Goal: Check status: Check status

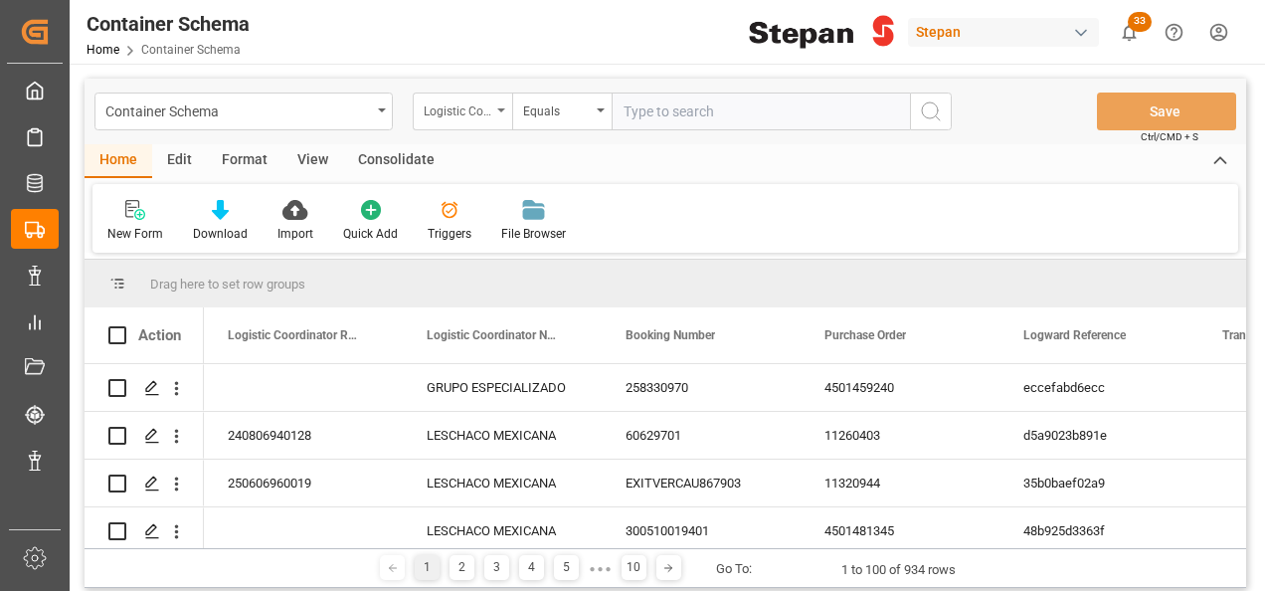
click at [485, 110] on div "Logistic Coordinator Reference Number" at bounding box center [458, 108] width 68 height 23
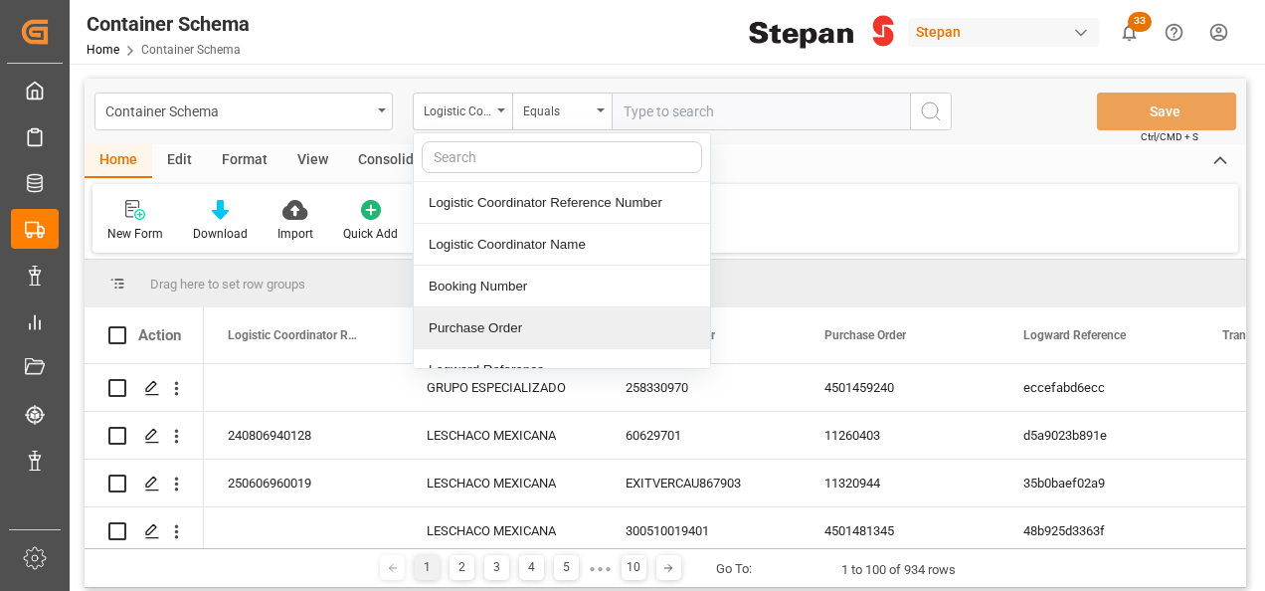
click at [447, 326] on div "Purchase Order" at bounding box center [562, 328] width 296 height 42
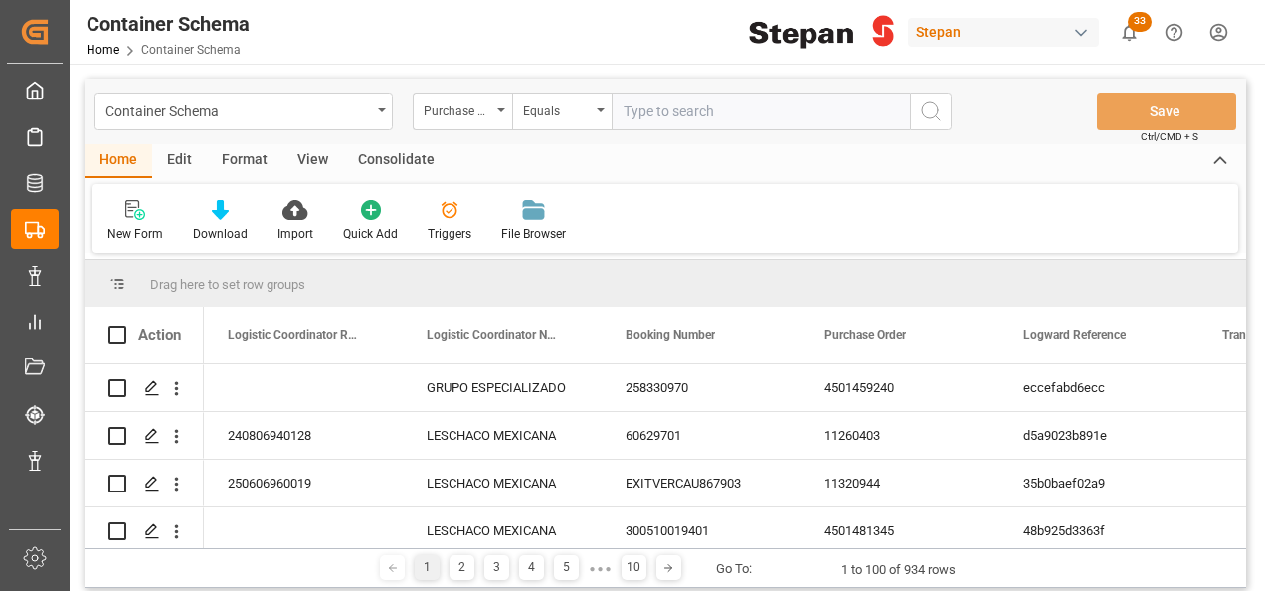
click at [679, 106] on input "text" at bounding box center [761, 111] width 298 height 38
paste input "4501481345"
type input "4501481345"
click at [933, 119] on icon "search button" at bounding box center [931, 111] width 24 height 24
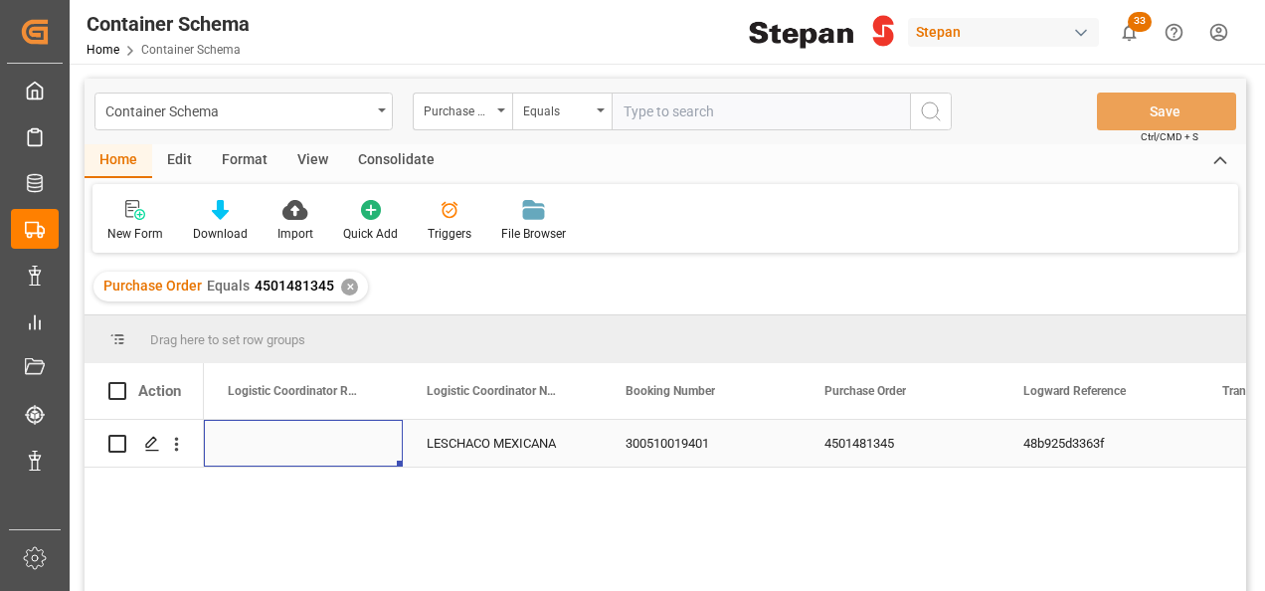
click at [319, 448] on div "Press SPACE to select this row." at bounding box center [303, 443] width 199 height 47
click at [275, 445] on input "Press SPACE to select this row." at bounding box center [303, 455] width 167 height 38
paste input "251006900447"
type input "251006900447"
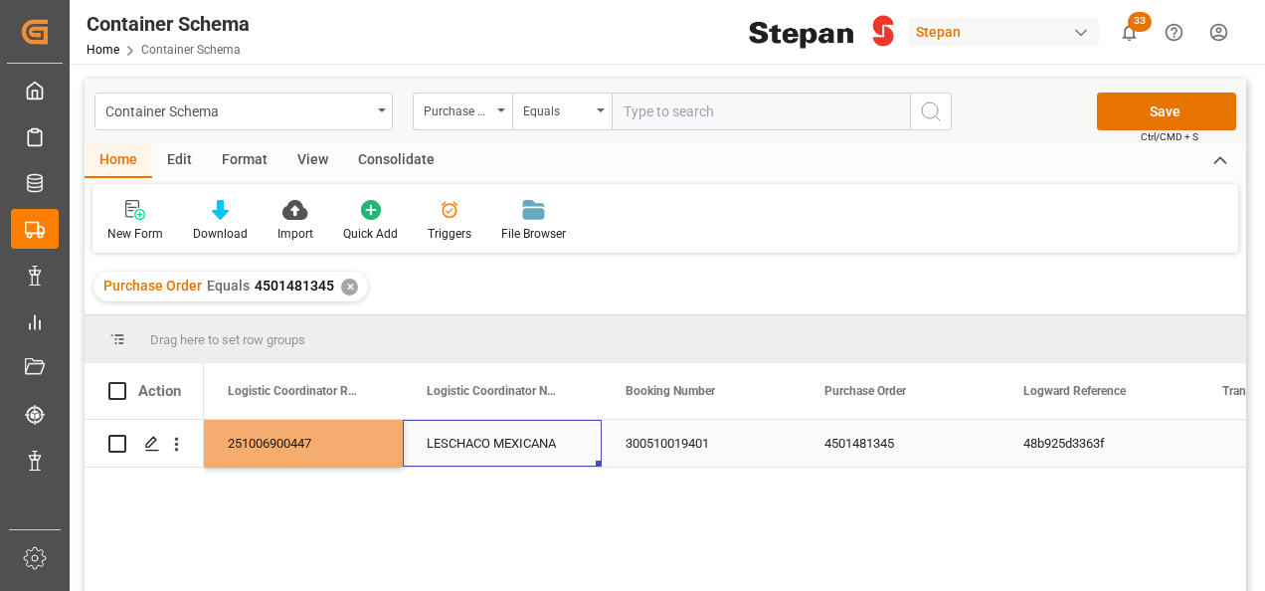
click at [508, 463] on div "LESCHACO MEXICANA" at bounding box center [502, 443] width 199 height 47
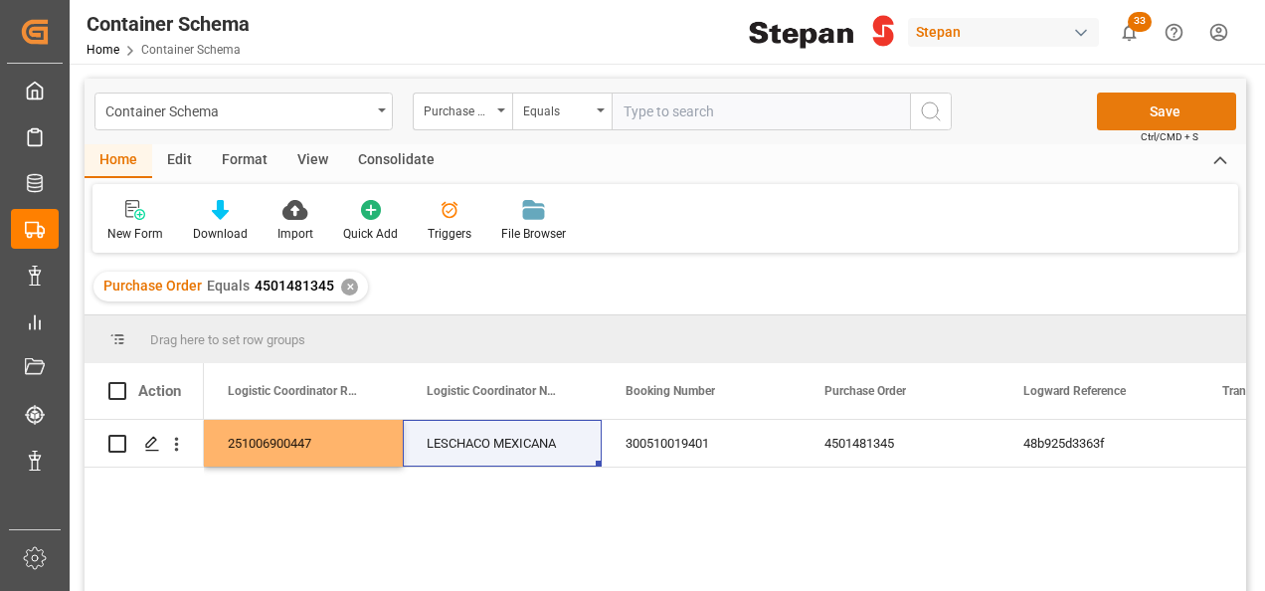
click at [1175, 113] on button "Save" at bounding box center [1166, 111] width 139 height 38
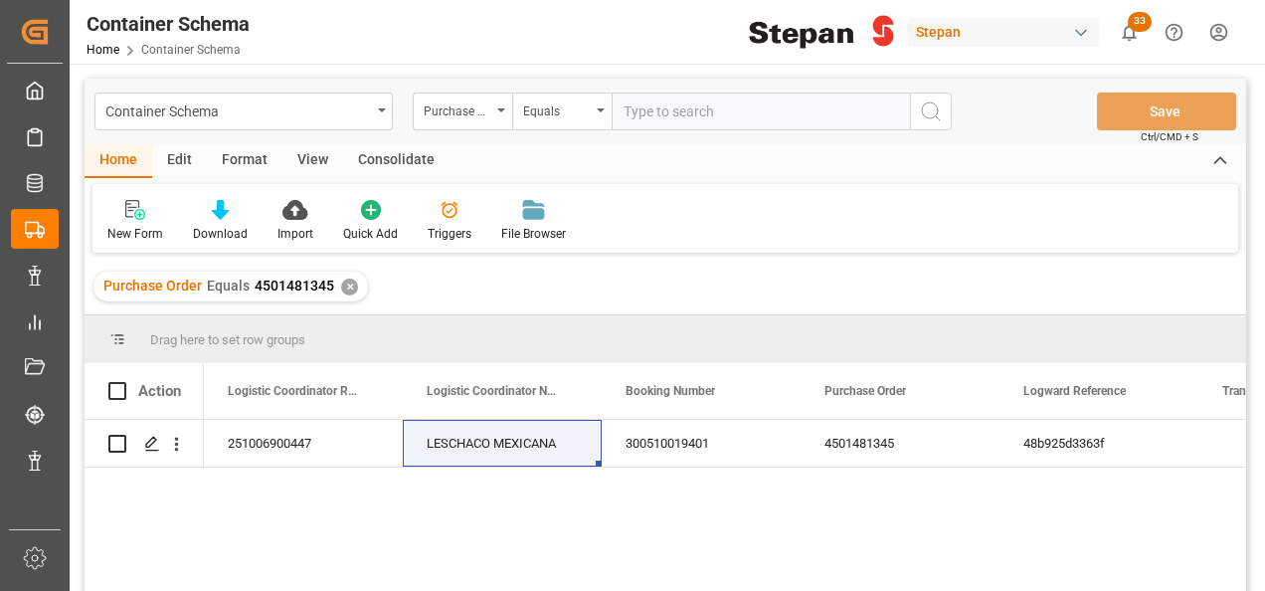
click at [347, 286] on div "✕" at bounding box center [349, 286] width 17 height 17
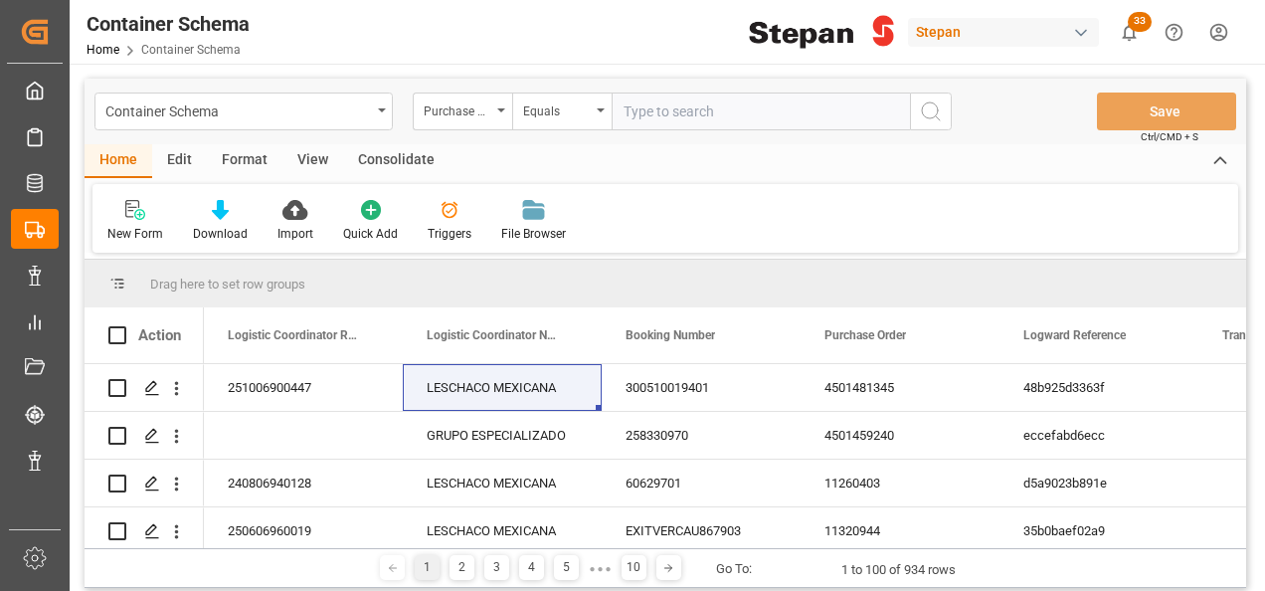
click at [634, 112] on input "text" at bounding box center [761, 111] width 298 height 38
paste input "4501484345"
type input "4501484345"
click at [934, 123] on button "search button" at bounding box center [931, 111] width 42 height 38
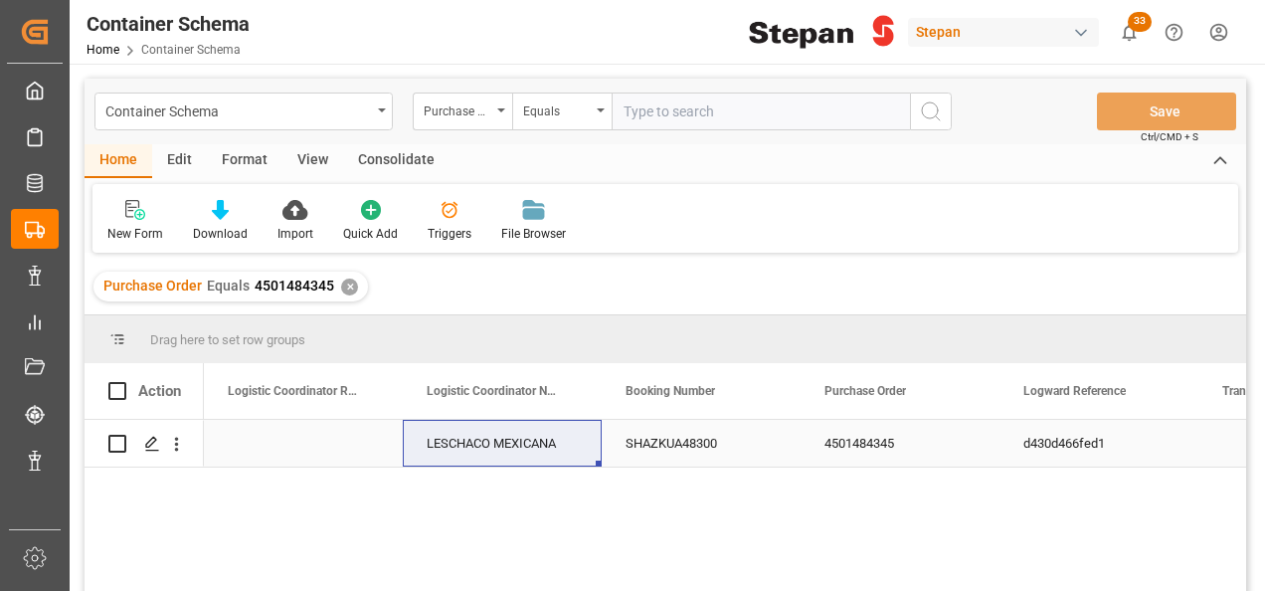
click at [265, 447] on div "Press SPACE to select this row." at bounding box center [303, 443] width 199 height 47
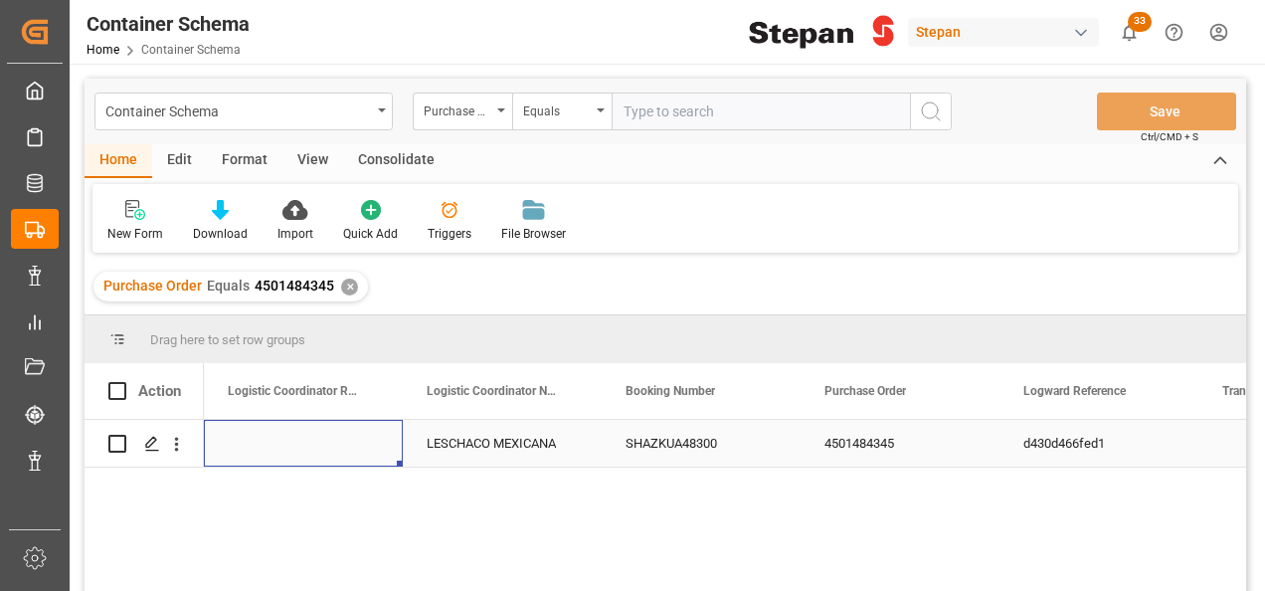
click at [265, 447] on div "Press SPACE to select this row." at bounding box center [303, 443] width 199 height 47
click at [295, 455] on input "Press SPACE to select this row." at bounding box center [303, 455] width 167 height 38
paste input "251006900433"
type input "251006900433"
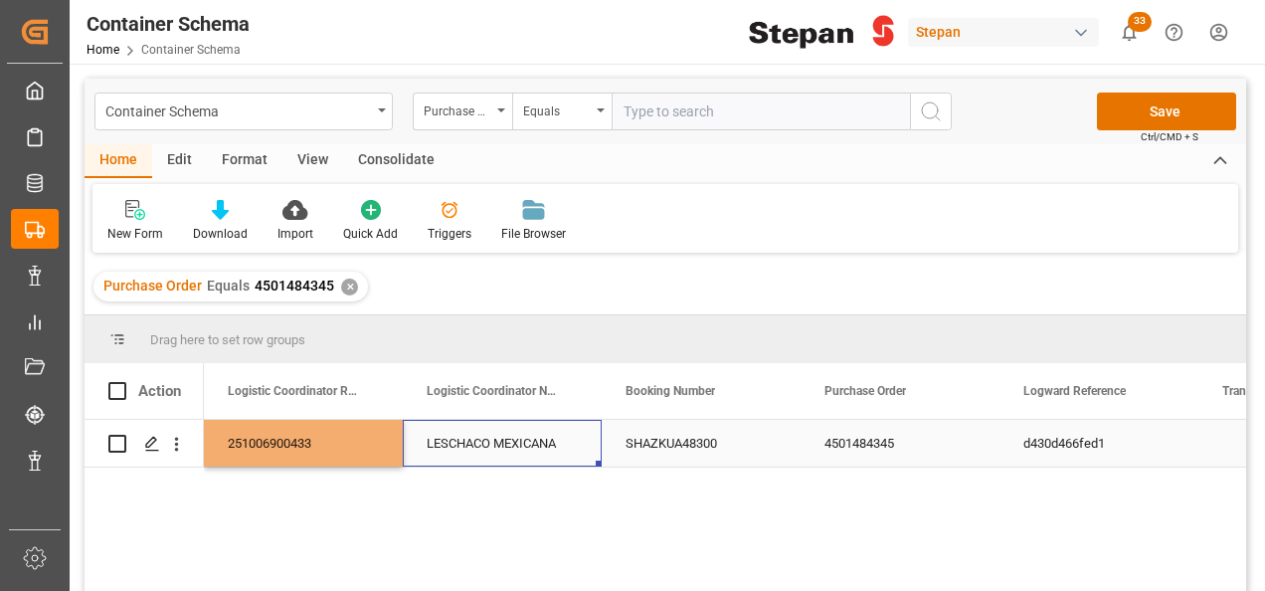
click at [466, 461] on div "LESCHACO MEXICANA" at bounding box center [502, 443] width 199 height 47
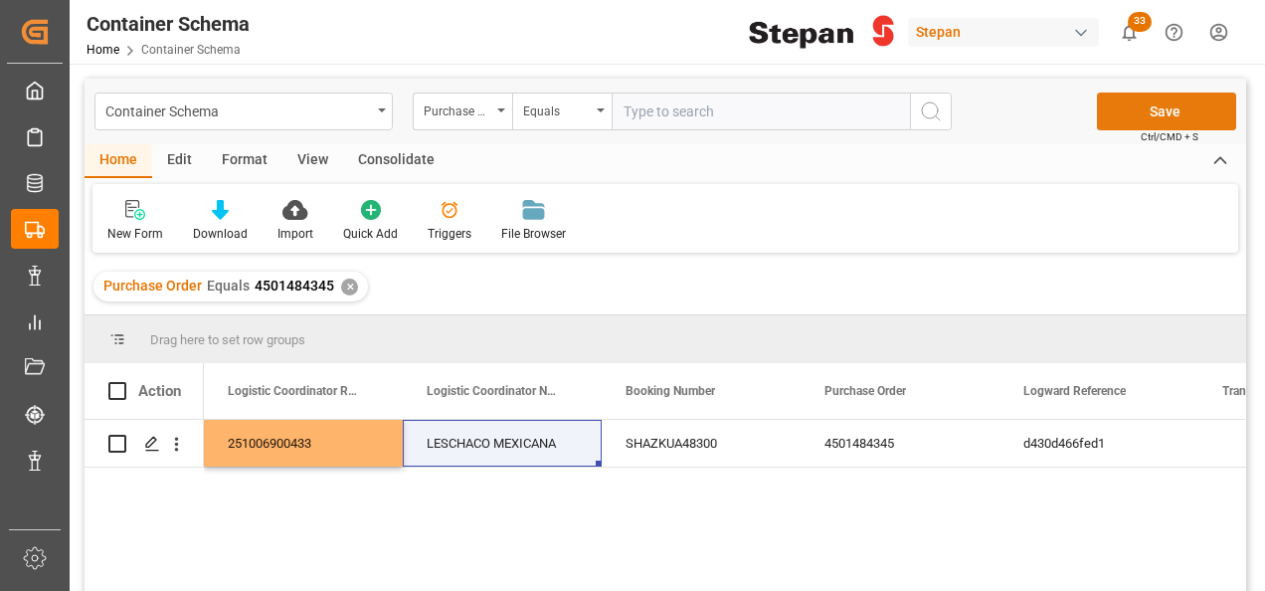
click at [1179, 106] on button "Save" at bounding box center [1166, 111] width 139 height 38
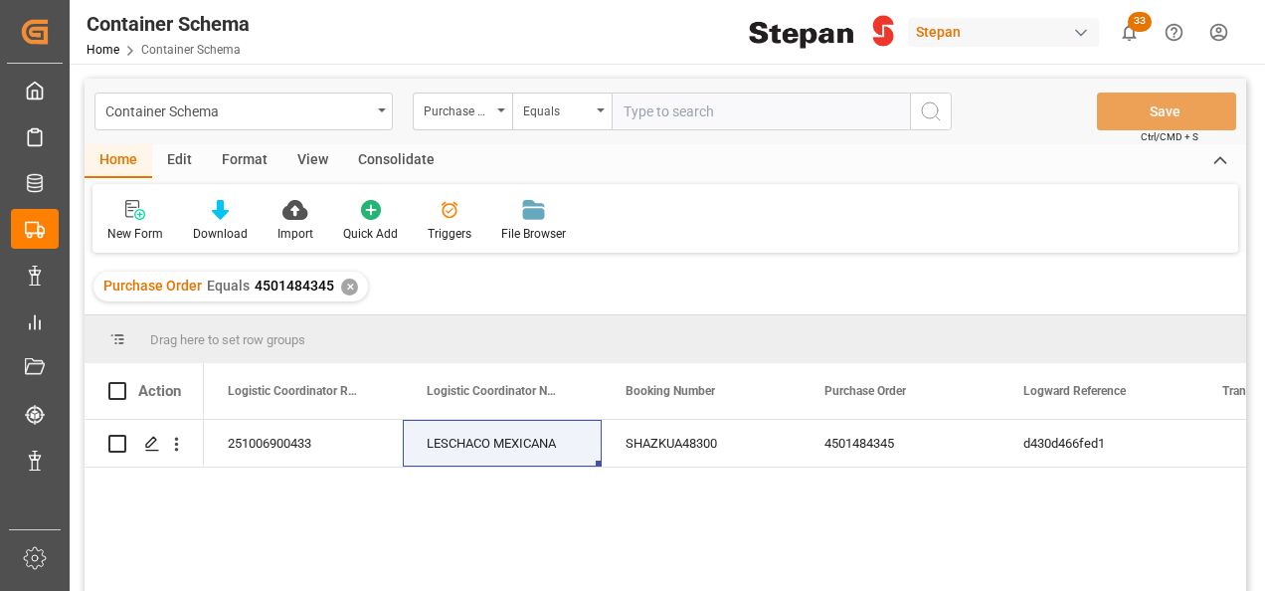
click at [344, 292] on div "✕" at bounding box center [349, 286] width 17 height 17
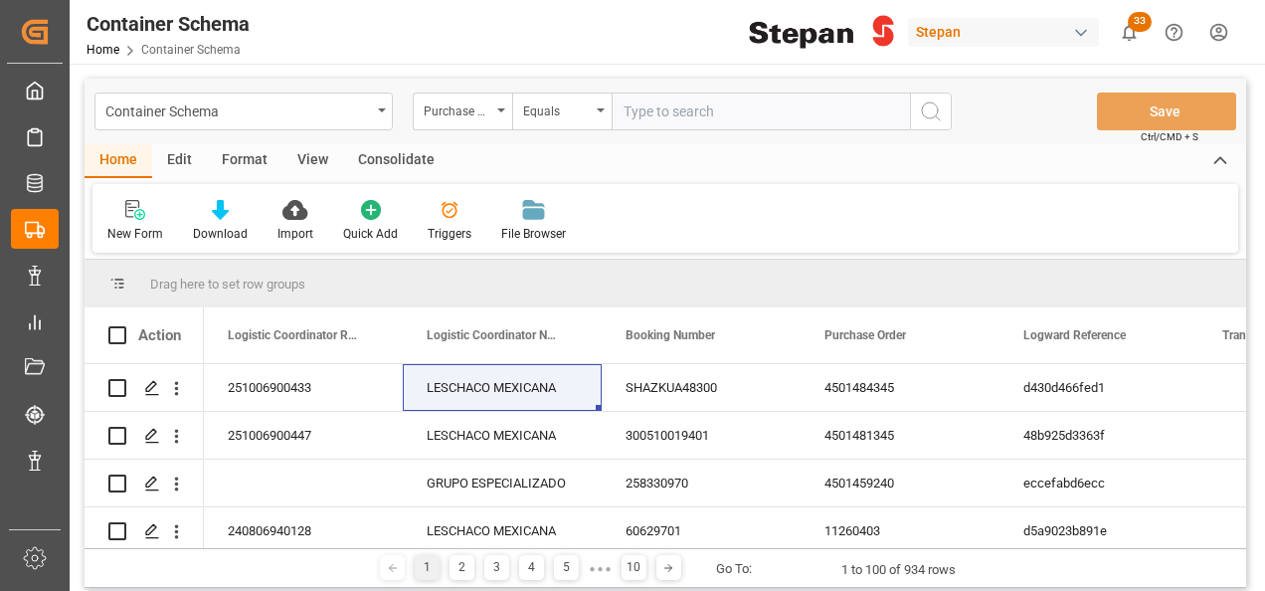
click at [622, 109] on input "text" at bounding box center [761, 111] width 298 height 38
paste input "4501481352"
type input "4501481352"
click at [924, 107] on icon "search button" at bounding box center [931, 111] width 24 height 24
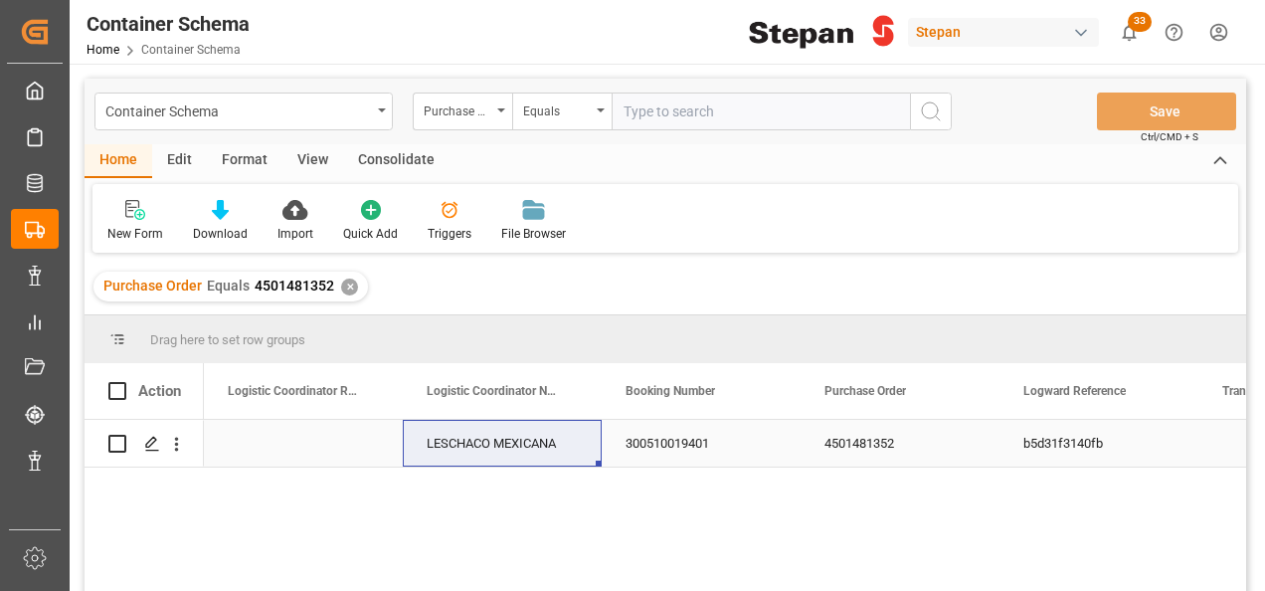
click at [266, 440] on div "Press SPACE to select this row." at bounding box center [303, 443] width 199 height 47
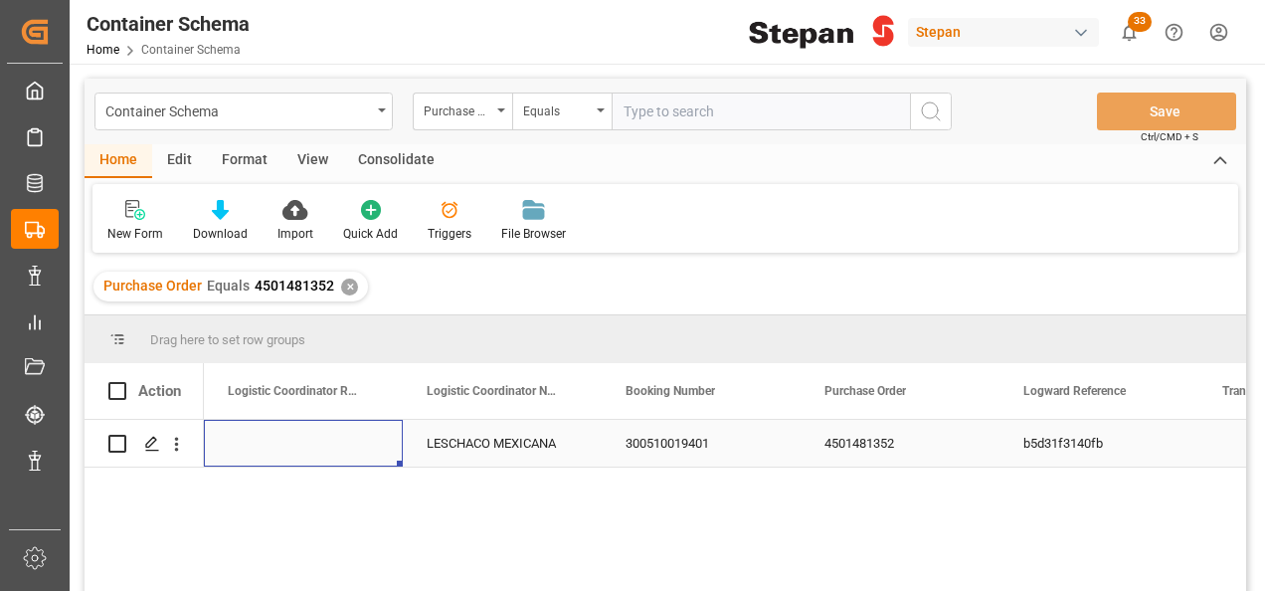
click at [266, 440] on div "Press SPACE to select this row." at bounding box center [303, 443] width 199 height 47
click at [265, 440] on div "Press SPACE to select this row." at bounding box center [303, 443] width 199 height 47
click at [261, 447] on input "Press SPACE to select this row." at bounding box center [303, 455] width 167 height 38
paste input "251006900453"
type input "251006900453"
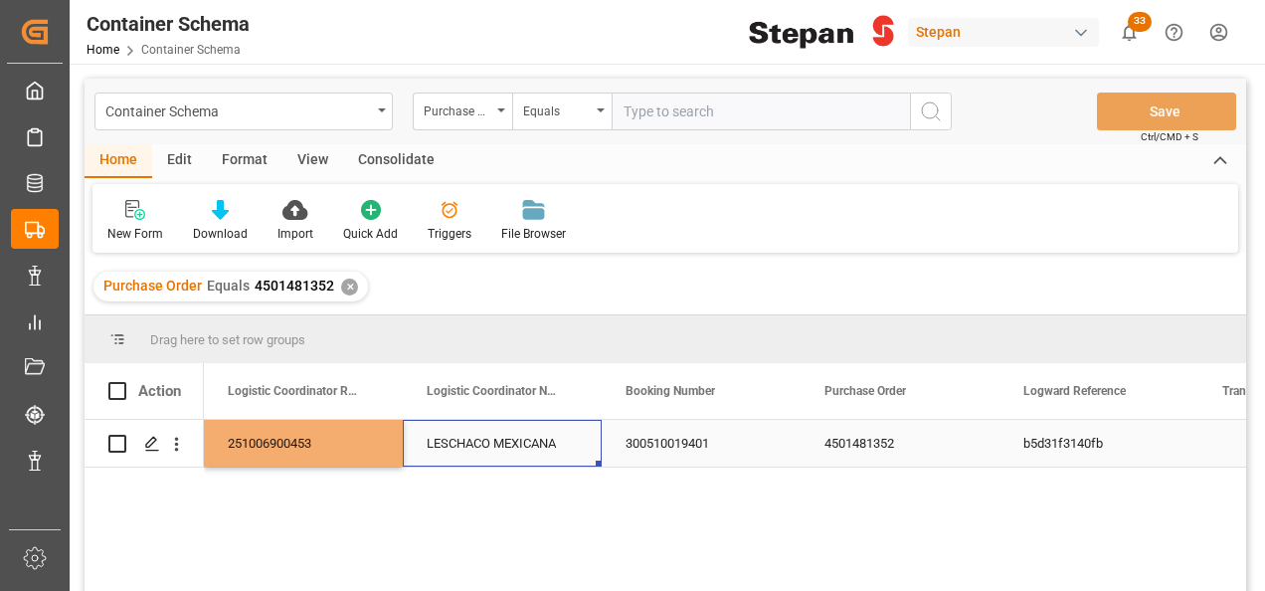
click at [491, 457] on div "LESCHACO MEXICANA" at bounding box center [502, 443] width 199 height 47
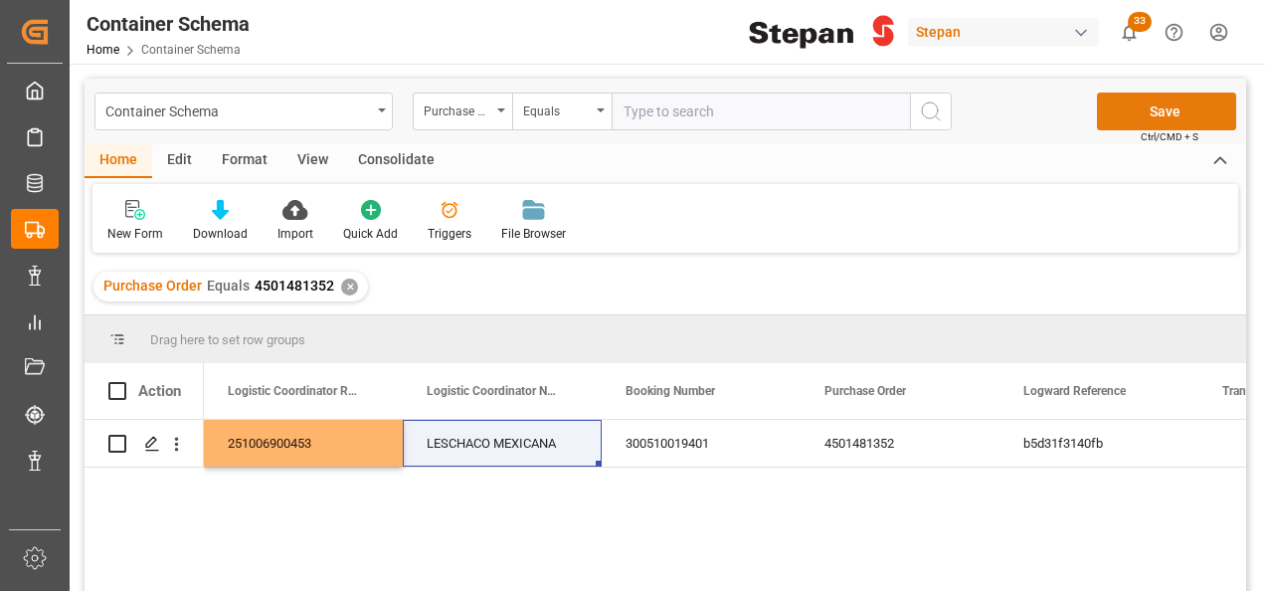
click at [1149, 97] on button "Save" at bounding box center [1166, 111] width 139 height 38
